Goal: Information Seeking & Learning: Find specific fact

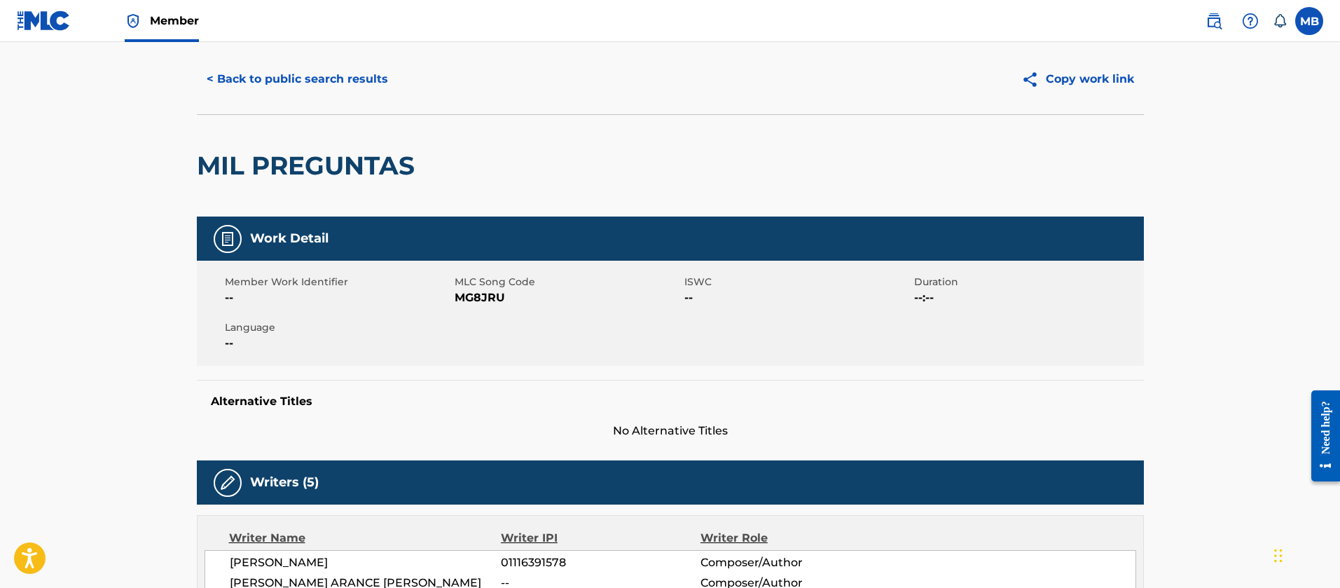
click at [310, 62] on button "< Back to public search results" at bounding box center [297, 79] width 201 height 35
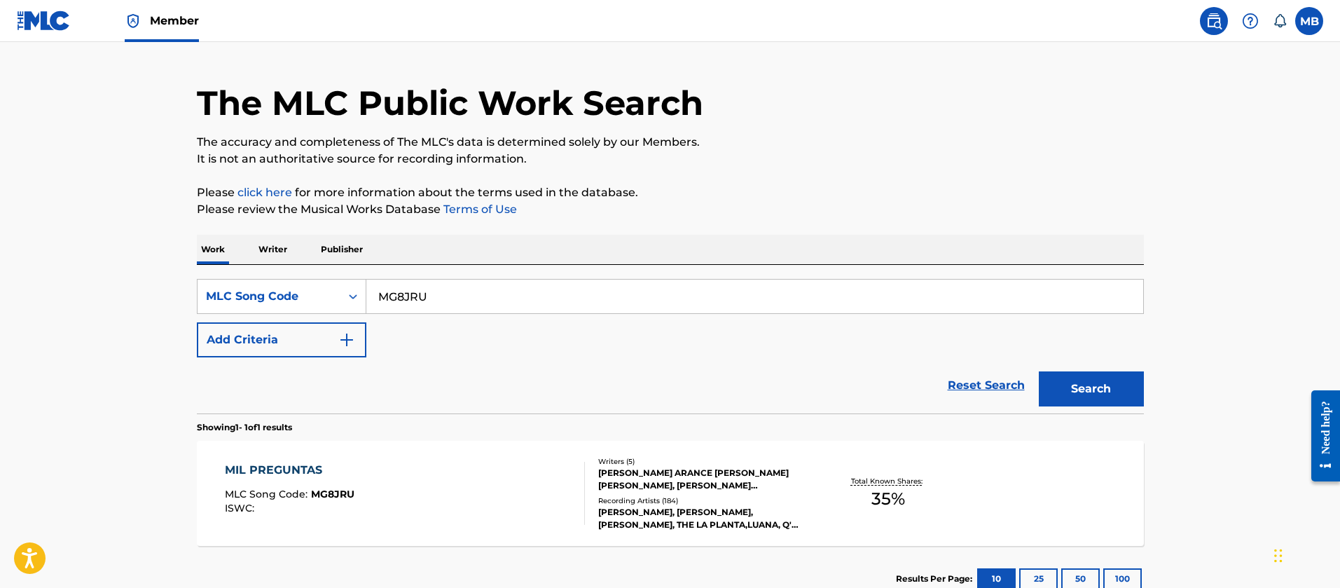
scroll to position [95, 0]
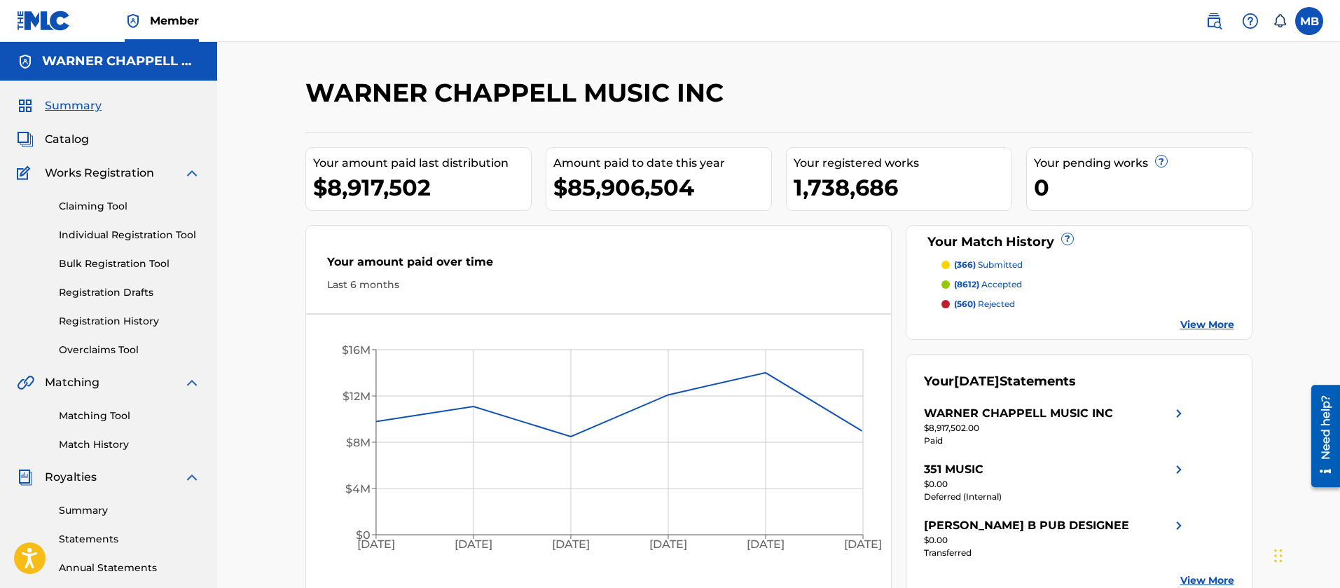
click at [60, 128] on div "Summary Catalog Works Registration Claiming Tool Individual Registration Tool B…" at bounding box center [108, 441] width 217 height 721
click at [61, 134] on span "Catalog" at bounding box center [67, 139] width 44 height 17
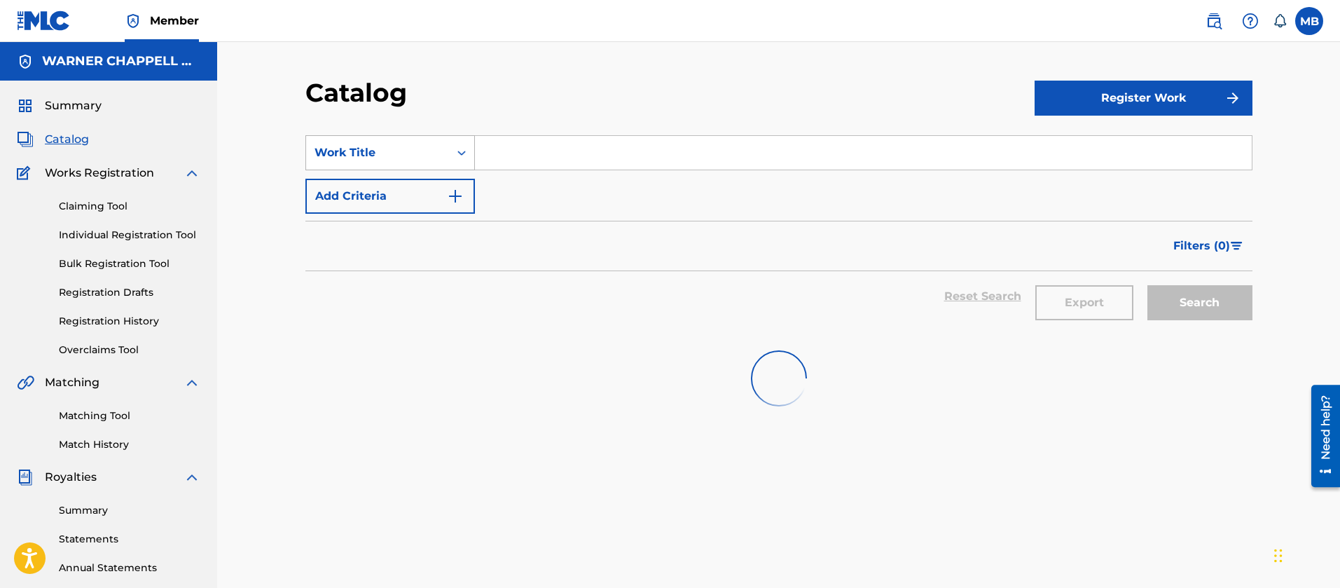
click at [363, 167] on div "Work Title" at bounding box center [390, 152] width 170 height 35
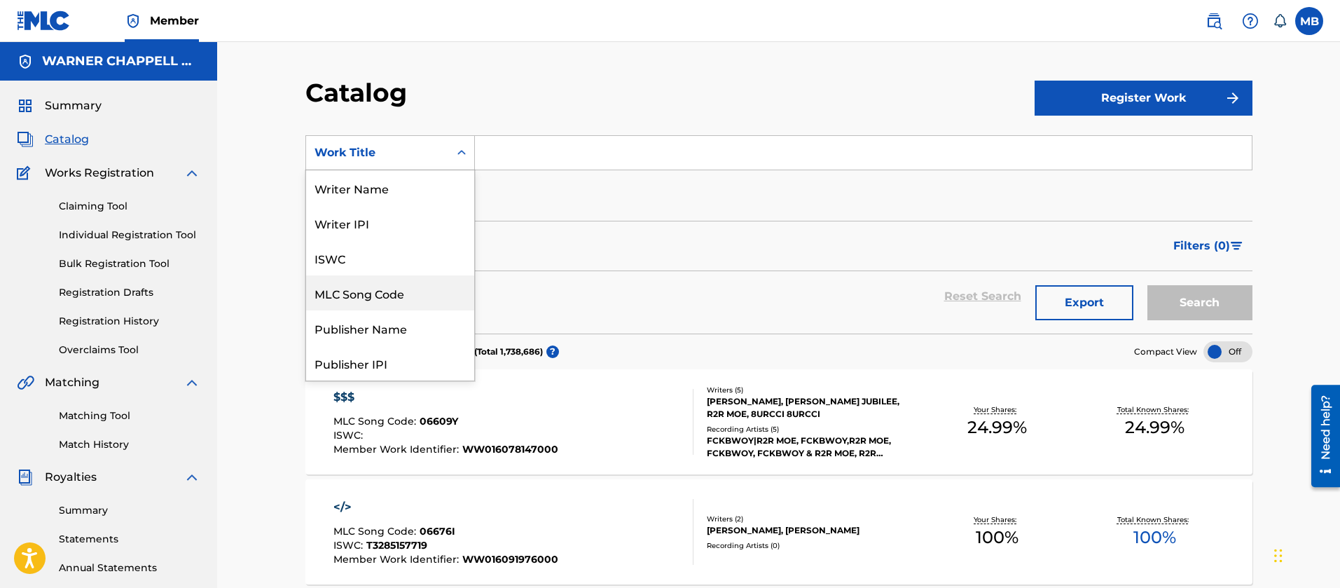
click at [379, 284] on div "MLC Song Code" at bounding box center [390, 292] width 168 height 35
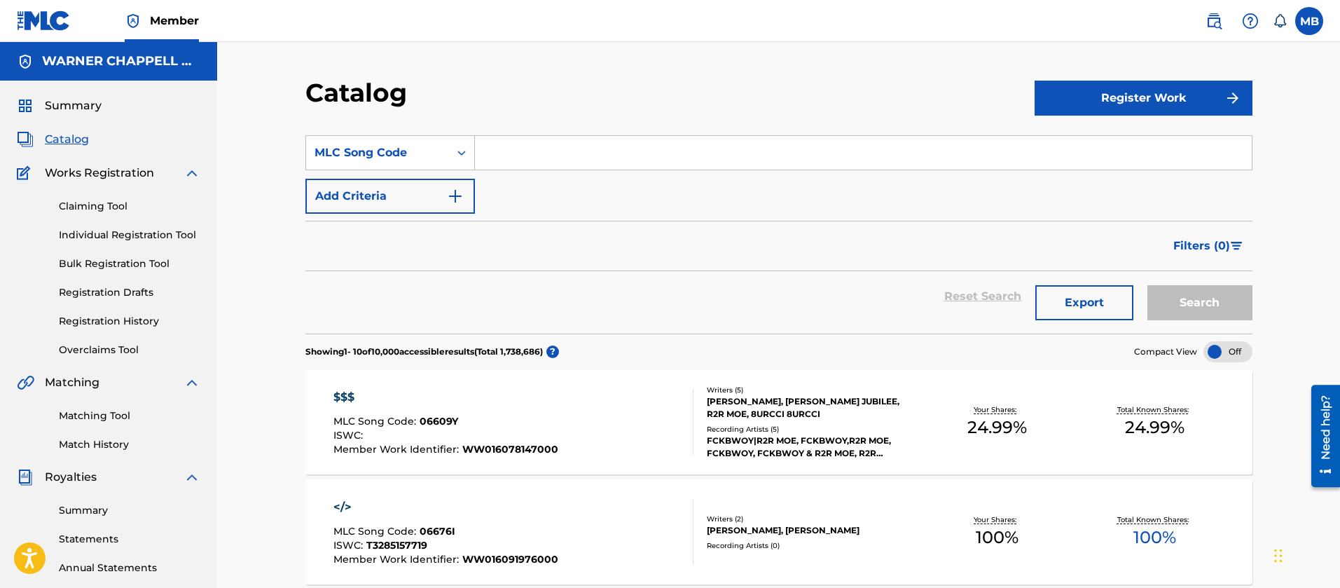
click at [506, 161] on input "Search Form" at bounding box center [863, 153] width 777 height 34
paste input "FVA7AX"
type input "FVA7AX"
click at [1148, 285] on button "Search" at bounding box center [1200, 302] width 105 height 35
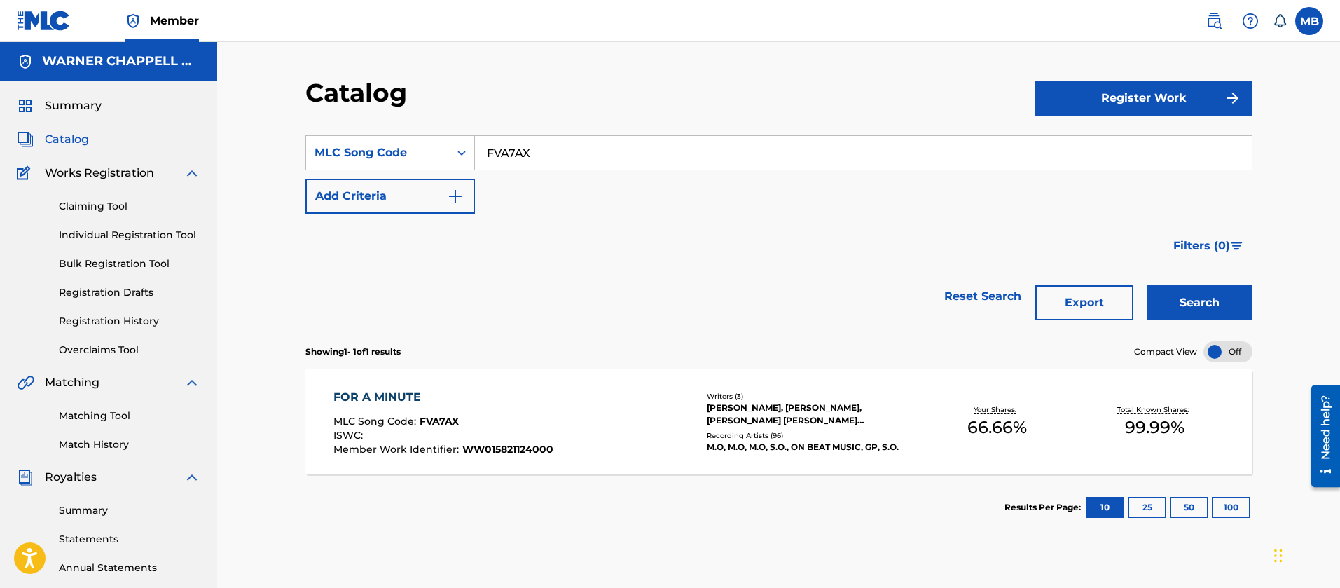
click at [462, 406] on div "FOR A MINUTE MLC Song Code : FVA7AX ISWC : Member Work Identifier : WW015821124…" at bounding box center [443, 422] width 220 height 66
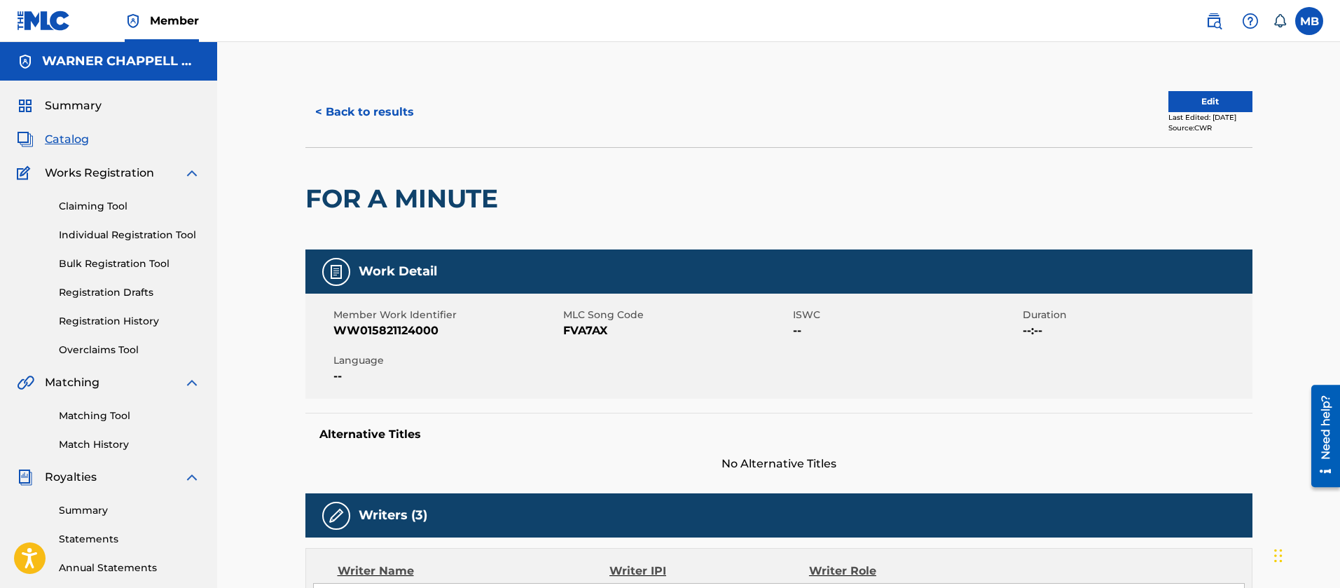
click at [380, 336] on span "WW015821124000" at bounding box center [446, 330] width 226 height 17
copy span "WW015821124000"
click at [604, 345] on div "Member Work Identifier WW015821124000 MLC Song Code FVA7AX ISWC -- Duration --:…" at bounding box center [778, 346] width 947 height 105
click at [603, 343] on div "Member Work Identifier WW015821124000 MLC Song Code FVA7AX ISWC -- Duration --:…" at bounding box center [778, 346] width 947 height 105
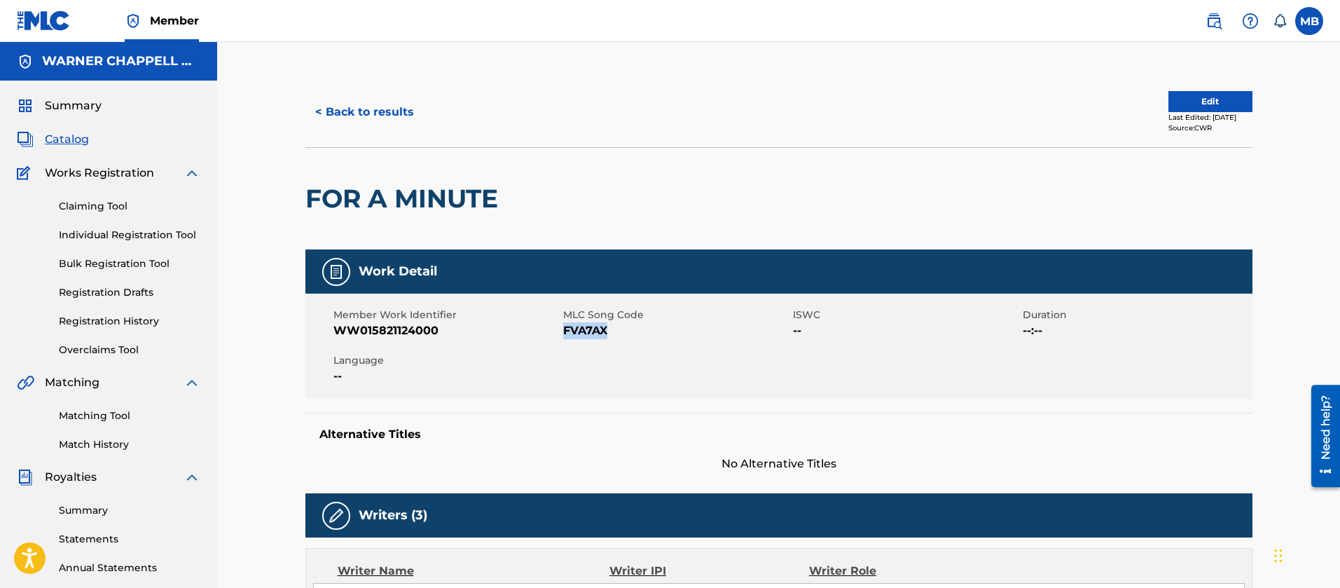
copy span "FVA7AX"
click at [70, 140] on span "Catalog" at bounding box center [67, 139] width 44 height 17
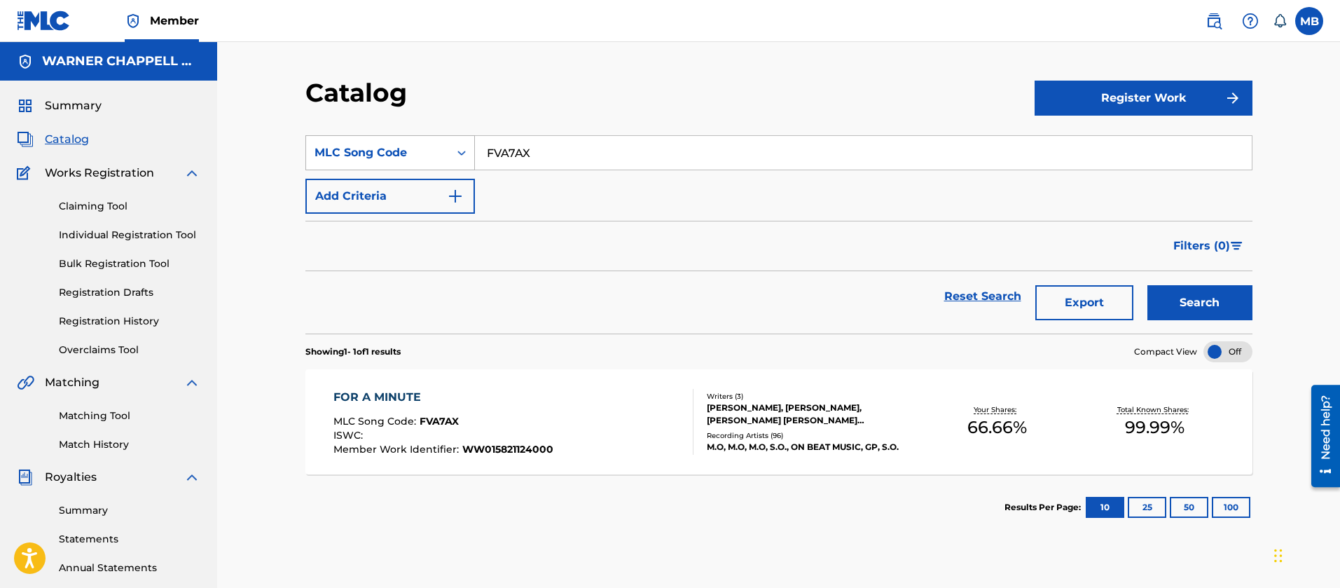
drag, startPoint x: 573, startPoint y: 161, endPoint x: 350, endPoint y: 153, distance: 223.6
click at [352, 153] on div "SearchWithCriteria50584c8f-50b0-40a1-9eae-6c7c4f1b0b9c MLC Song Code FVA7AX" at bounding box center [778, 152] width 947 height 35
paste input "ZA0VN8"
click at [1148, 285] on button "Search" at bounding box center [1200, 302] width 105 height 35
drag, startPoint x: 354, startPoint y: 155, endPoint x: 136, endPoint y: 117, distance: 221.1
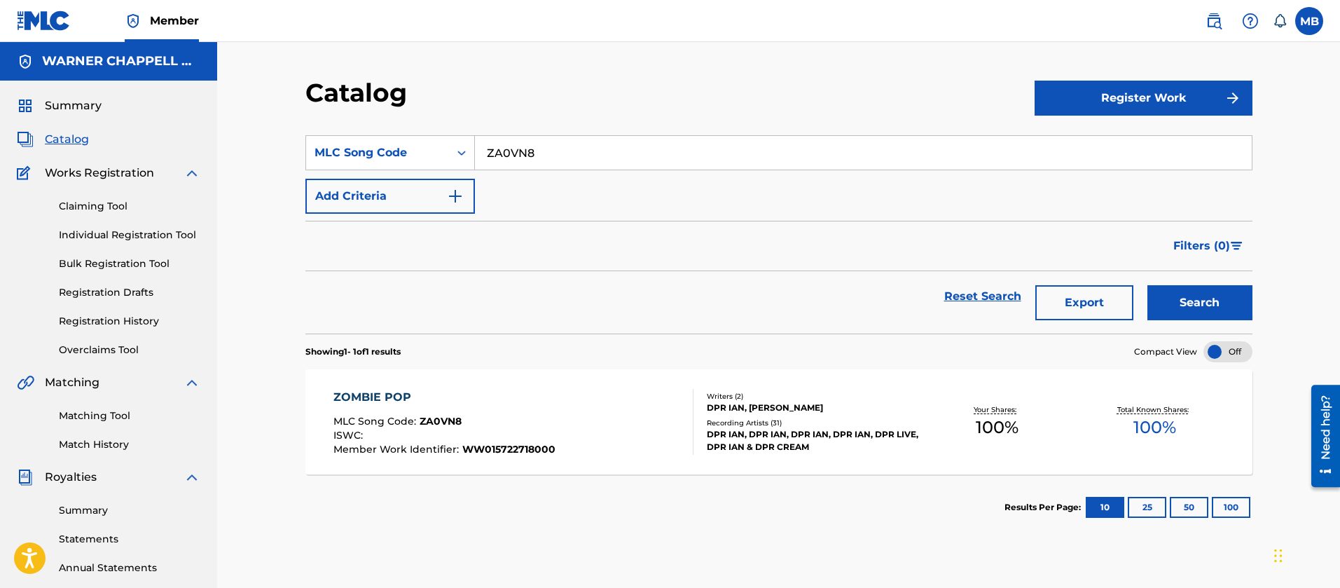
click at [217, 139] on div "Catalog Register Work SearchWithCriteria50584c8f-50b0-40a1-9eae-6c7c4f1b0b9c ML…" at bounding box center [778, 421] width 1123 height 759
paste input "SC5TBJ"
type input "SC5TBJ"
click at [1148, 285] on button "Search" at bounding box center [1200, 302] width 105 height 35
